Goal: Find contact information: Find contact information

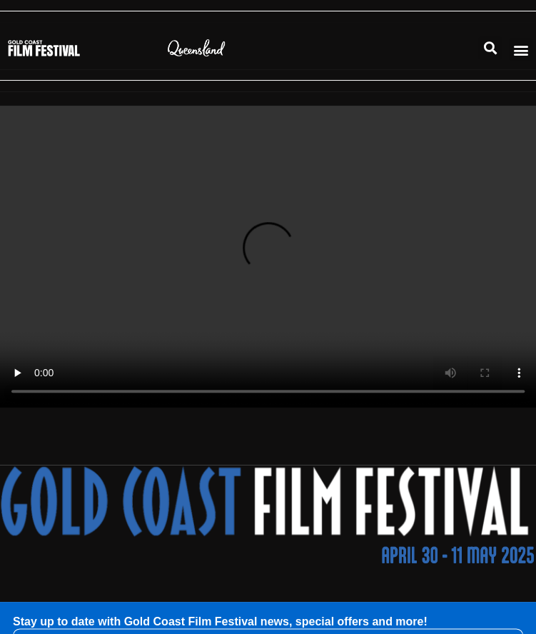
click at [517, 45] on icon "Menu Toggle" at bounding box center [521, 50] width 16 height 16
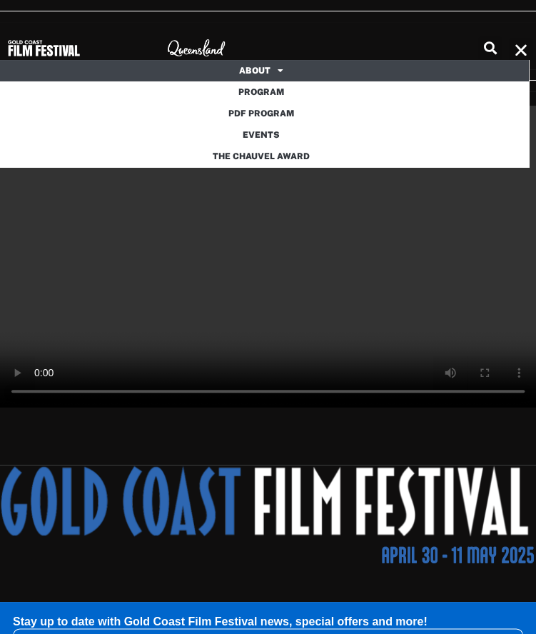
click at [278, 72] on span at bounding box center [276, 70] width 13 height 23
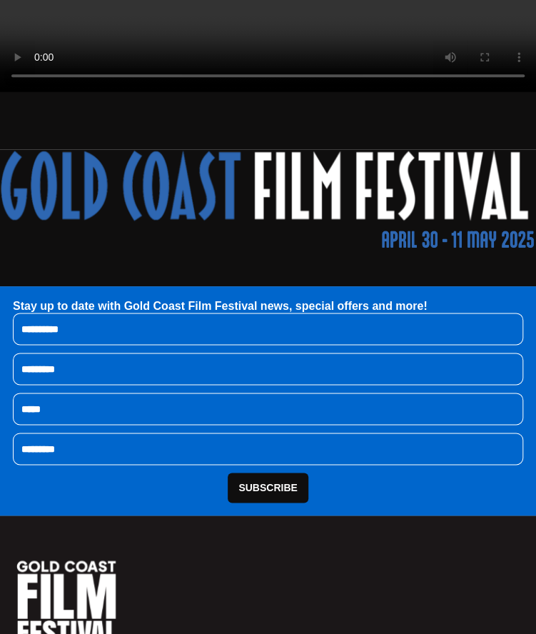
scroll to position [642, 0]
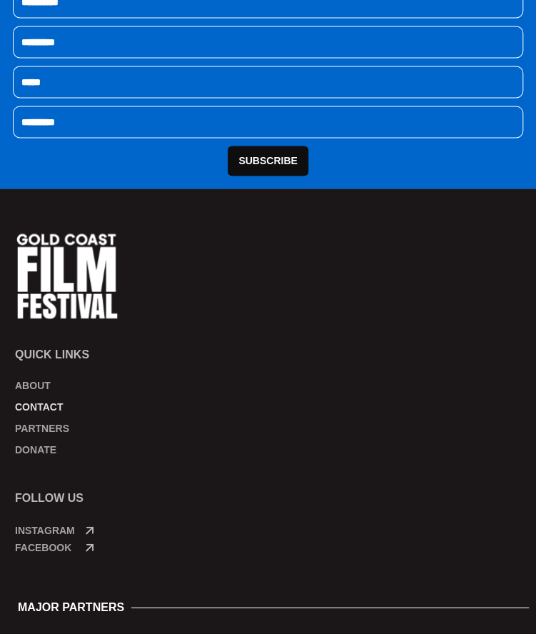
click at [51, 400] on link "Contact" at bounding box center [272, 406] width 514 height 14
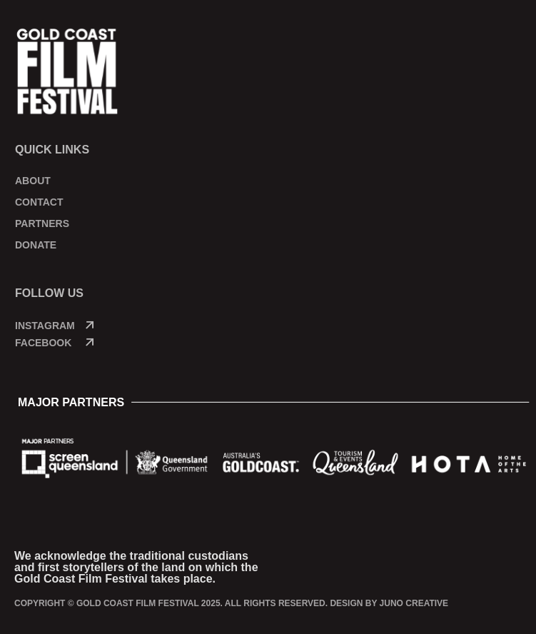
scroll to position [918, 0]
click at [46, 195] on link "Contact" at bounding box center [272, 202] width 514 height 14
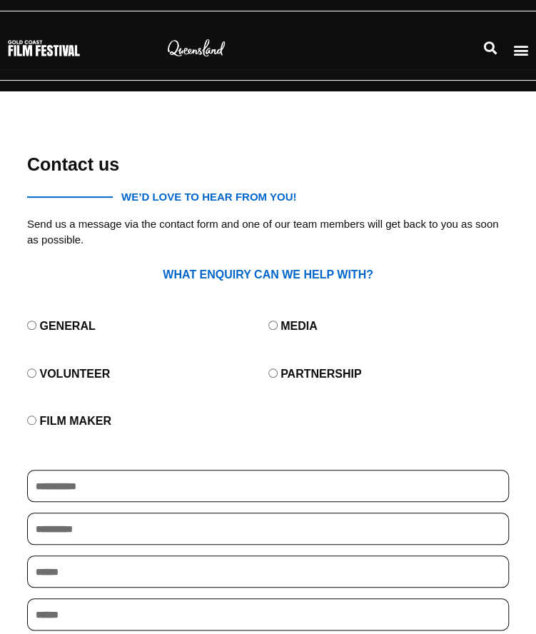
click at [46, 68] on div "Search About About GCFF Partners Donate Program PDF Program Events The Chauvel …" at bounding box center [268, 45] width 536 height 47
click at [49, 54] on img at bounding box center [43, 48] width 73 height 18
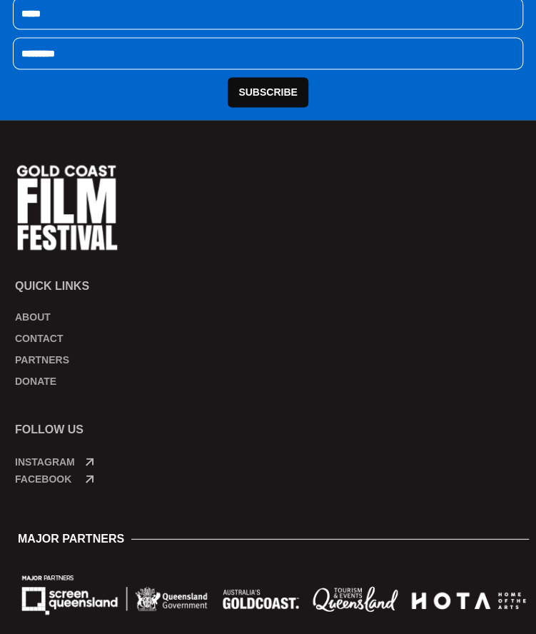
scroll to position [713, 0]
